Goal: Information Seeking & Learning: Learn about a topic

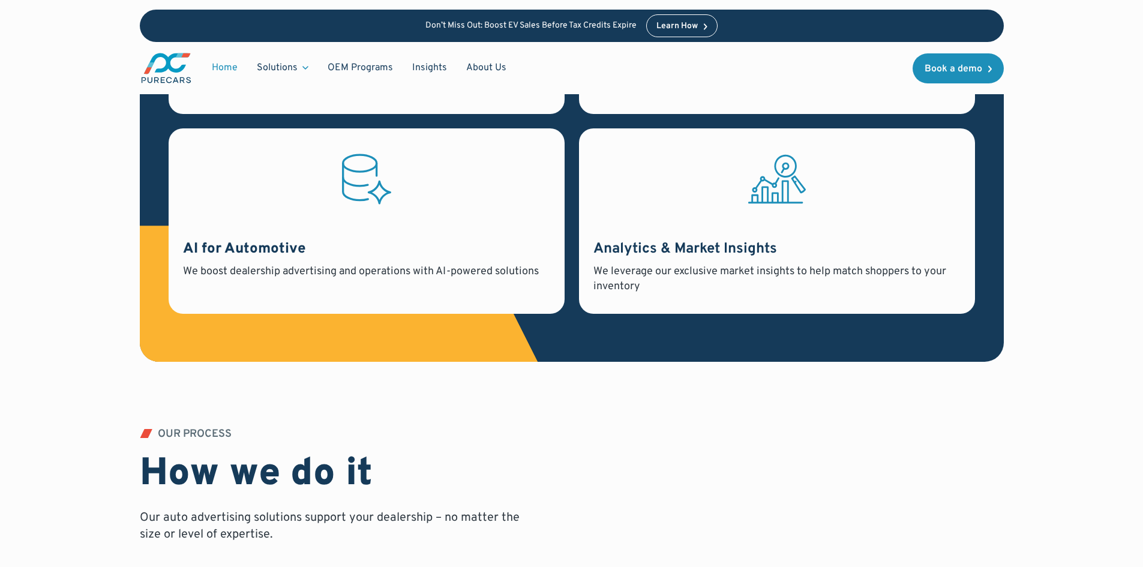
scroll to position [1140, 0]
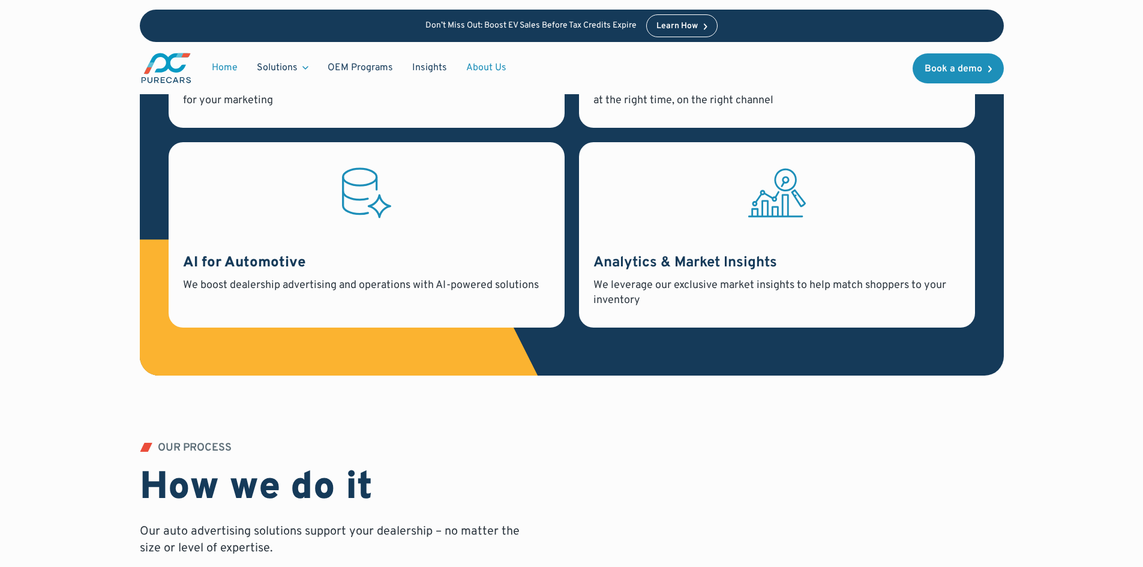
click at [482, 70] on link "About Us" at bounding box center [485, 67] width 59 height 23
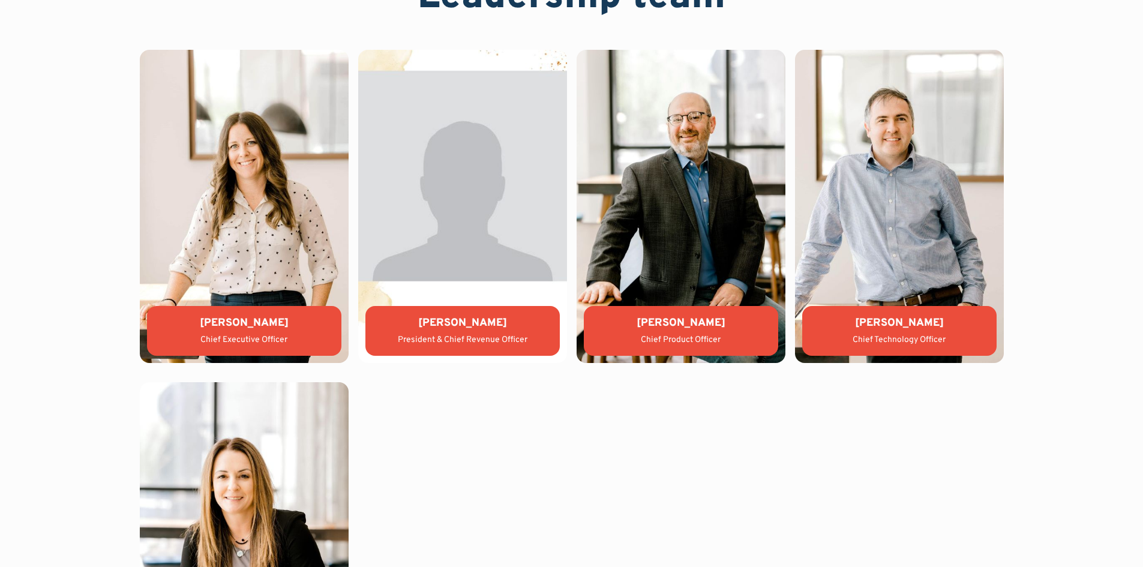
scroll to position [2699, 0]
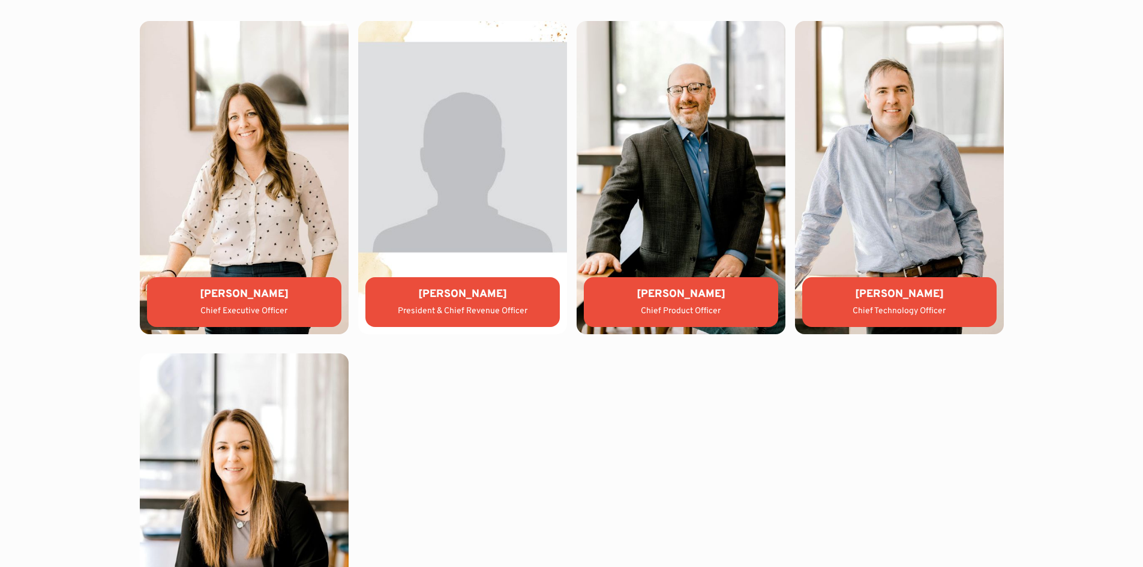
click at [35, 121] on div "WHO WE ARE Leadership team [PERSON_NAME] Chief Executive Officer [PERSON_NAME] …" at bounding box center [571, 328] width 1143 height 810
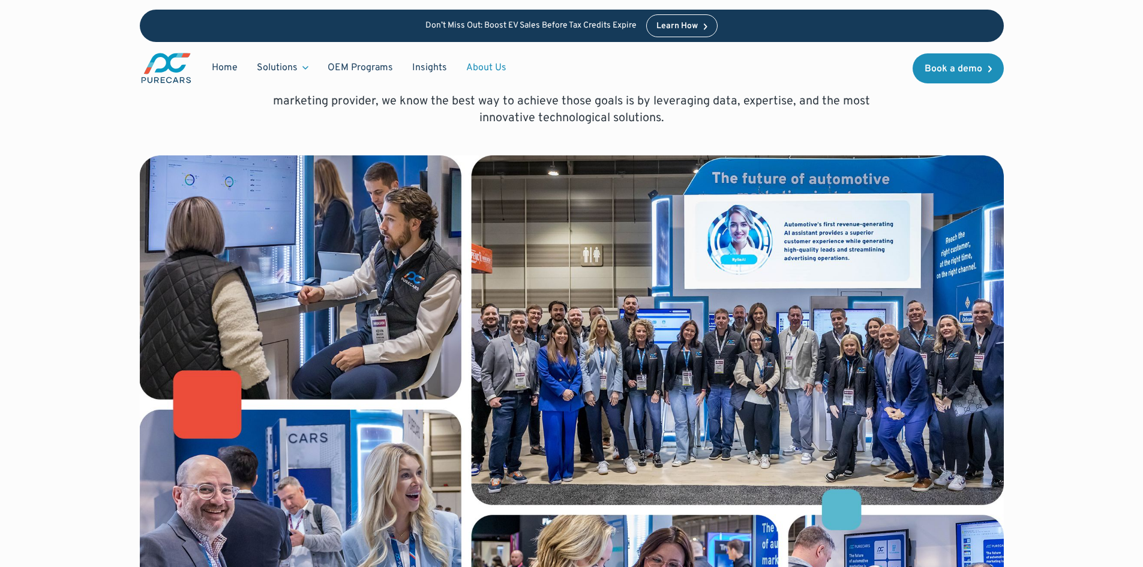
scroll to position [180, 0]
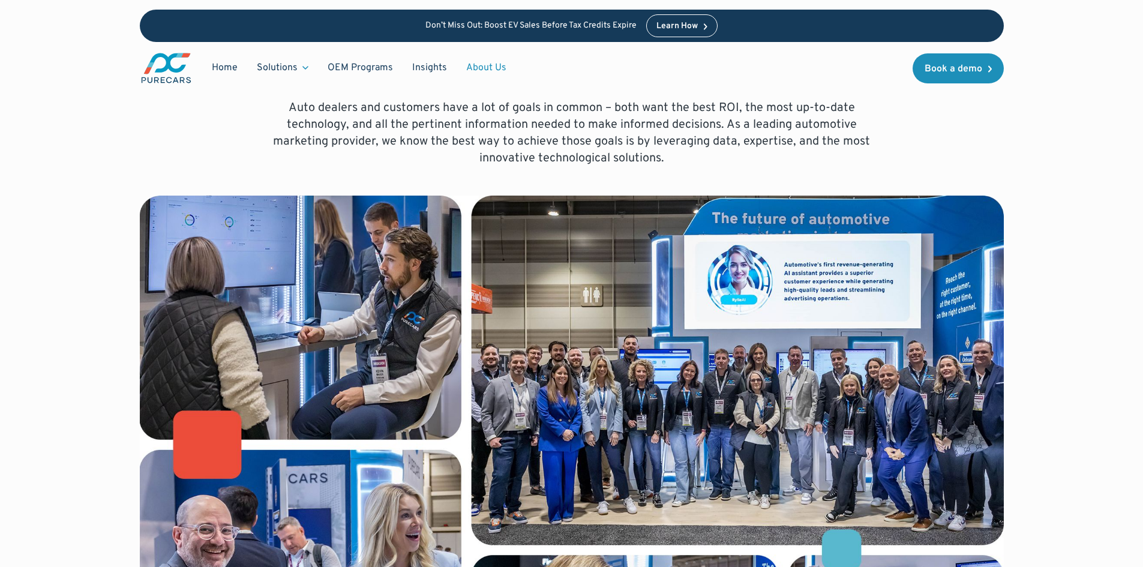
click at [348, 104] on p "Auto dealers and customers have a lot of goals in common – both want the best R…" at bounding box center [572, 133] width 614 height 67
click at [289, 97] on h1 "Bringing auto dealers and customers together using the most innovative ad techn…" at bounding box center [572, 17] width 864 height 164
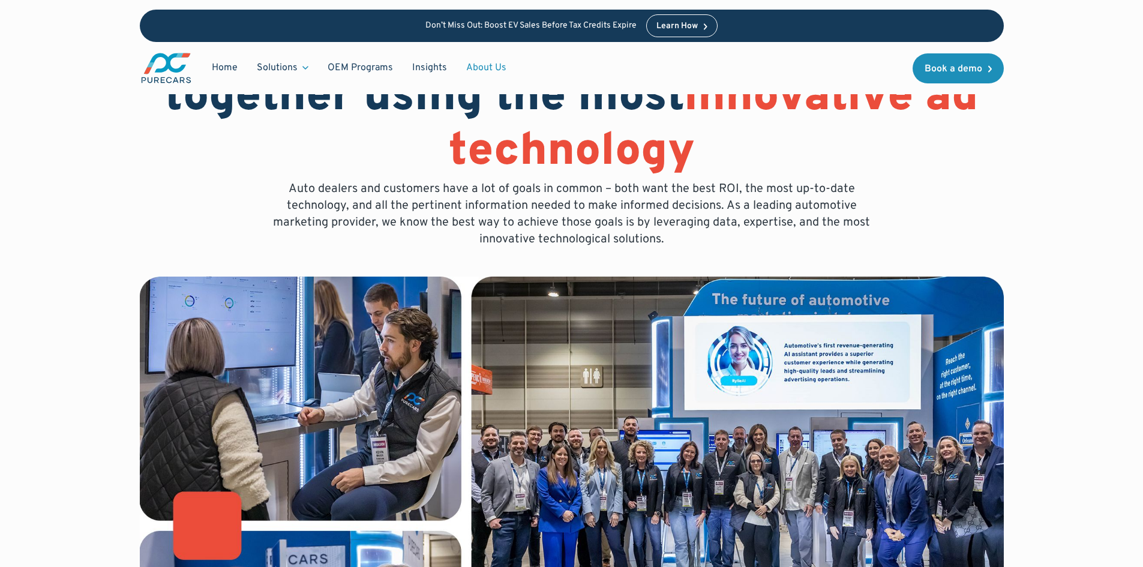
scroll to position [60, 0]
